Goal: Information Seeking & Learning: Learn about a topic

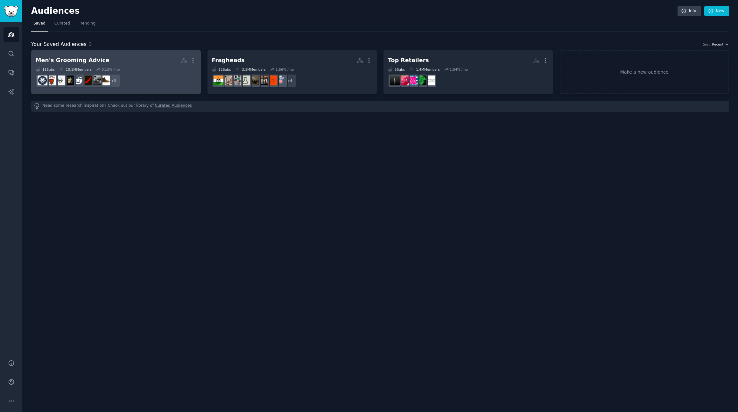
click at [93, 68] on div "11 Sub s 10.1M Members 0.13 % /mo" at bounding box center [116, 69] width 161 height 4
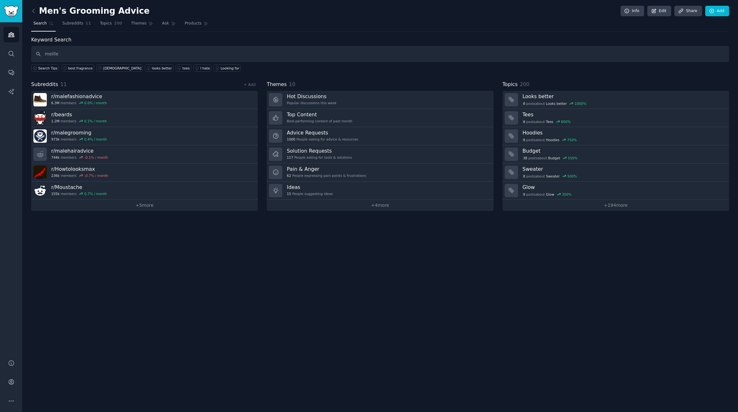
type input "meille"
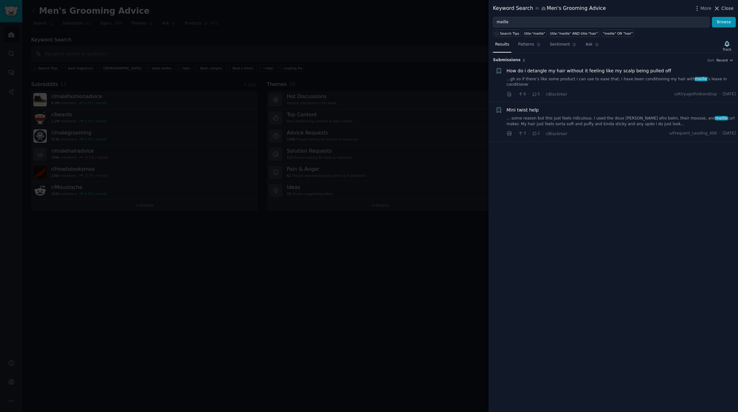
click at [717, 10] on icon at bounding box center [717, 8] width 7 height 7
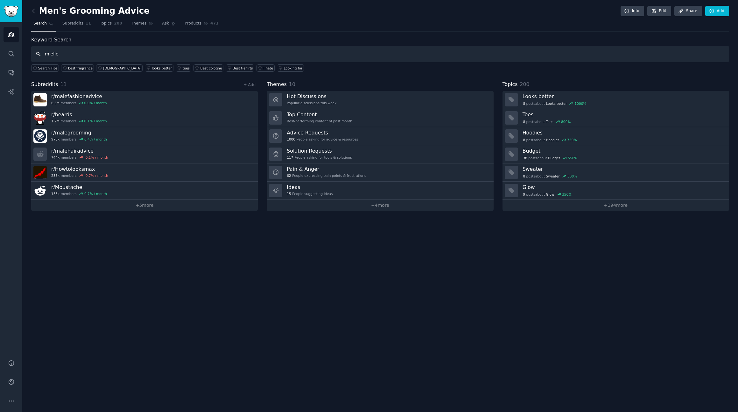
type input "mielle"
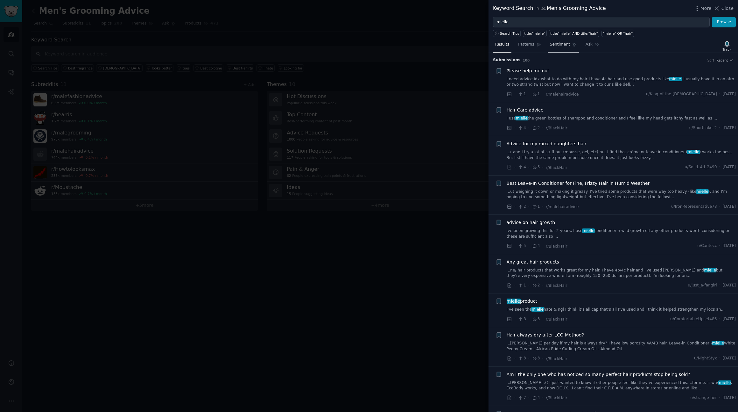
click at [561, 45] on span "Sentiment" at bounding box center [560, 45] width 20 height 6
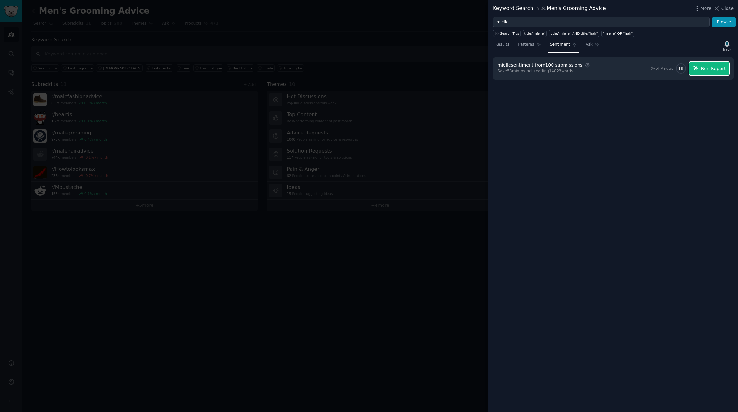
click at [707, 63] on button "Run Report" at bounding box center [709, 68] width 40 height 13
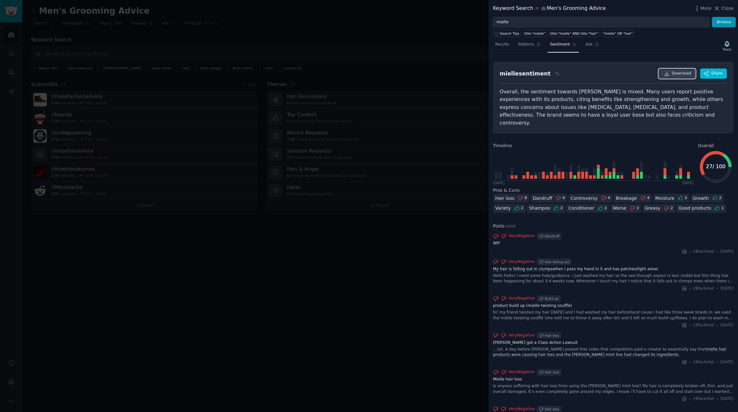
click at [676, 73] on span "Download" at bounding box center [681, 74] width 19 height 6
click at [59, 172] on div at bounding box center [369, 206] width 738 height 412
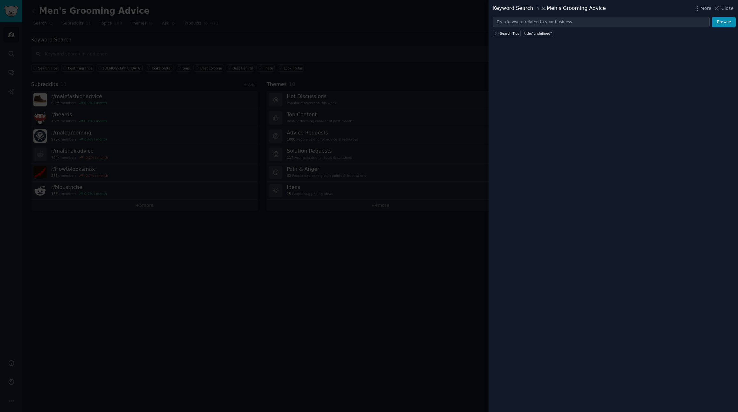
click at [13, 91] on div at bounding box center [369, 206] width 738 height 412
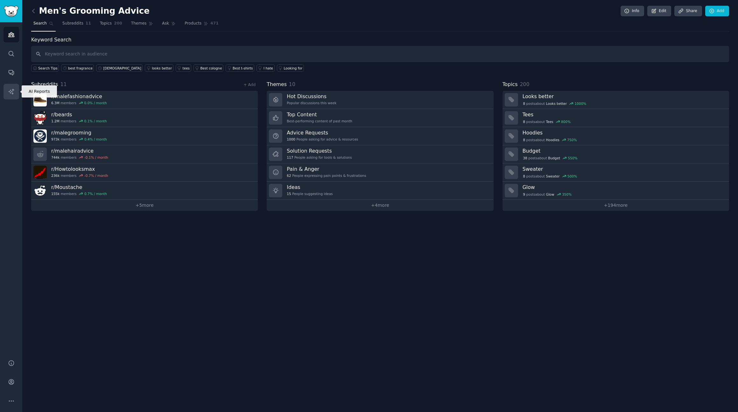
click at [13, 91] on icon "Sidebar" at bounding box center [11, 91] width 7 height 7
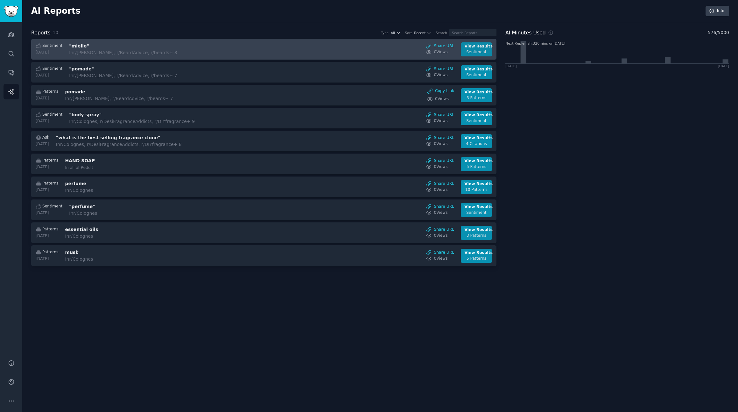
click at [478, 47] on div "View Results" at bounding box center [477, 47] width 24 height 6
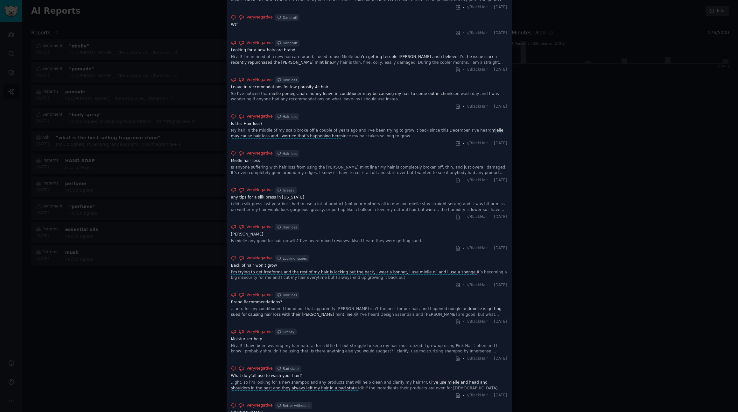
scroll to position [292, 0]
